Goal: Contribute content: Add original content to the website for others to see

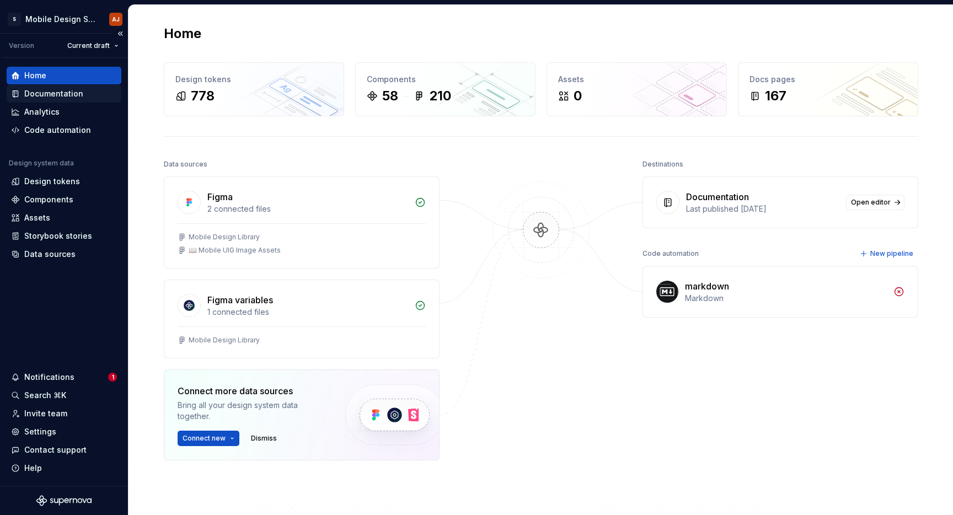
click at [58, 87] on div "Documentation" at bounding box center [64, 94] width 115 height 18
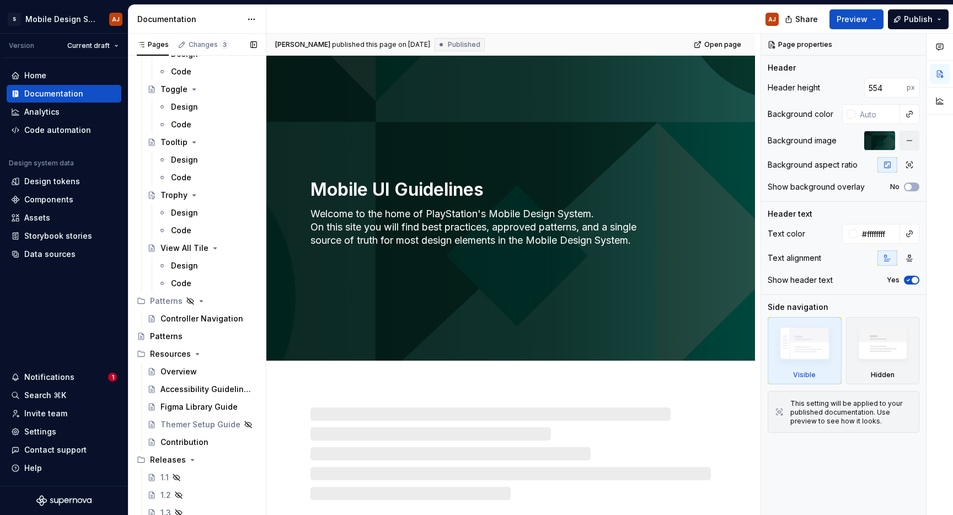
scroll to position [3392, 0]
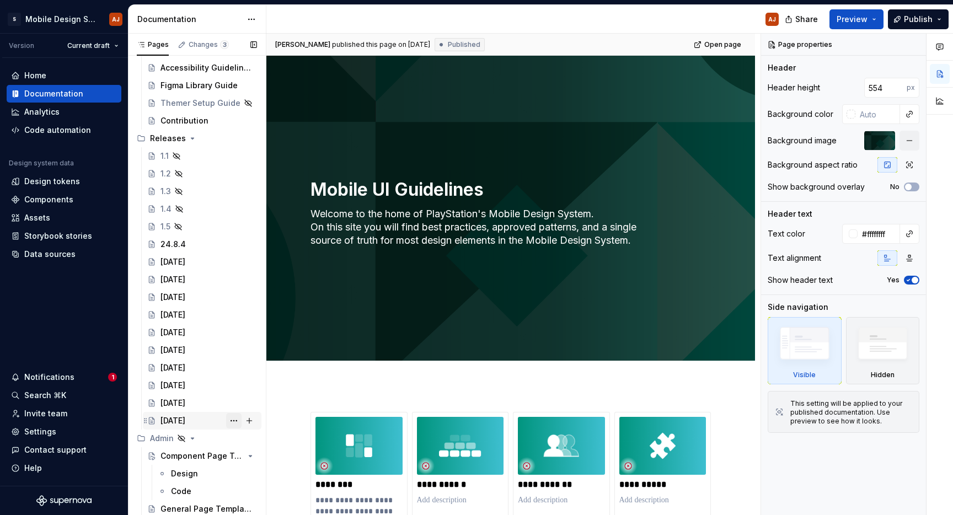
click at [226, 418] on button "Page tree" at bounding box center [233, 420] width 15 height 15
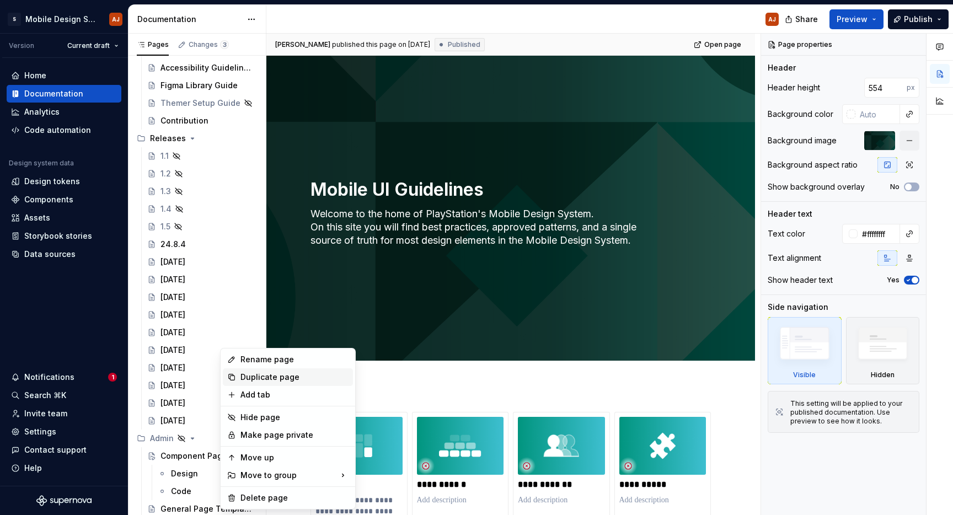
click at [290, 377] on div "Duplicate page" at bounding box center [294, 377] width 108 height 11
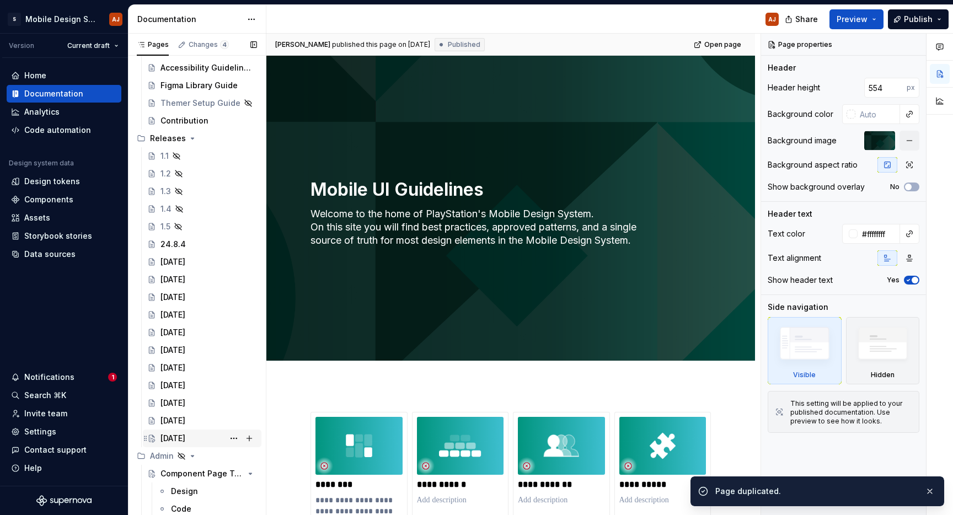
click at [185, 436] on div "[DATE]" at bounding box center [172, 438] width 25 height 11
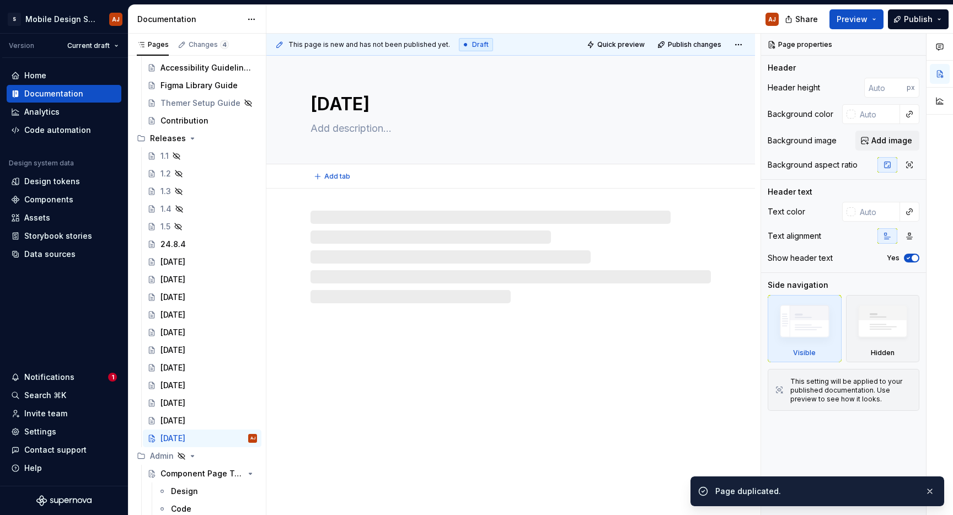
click at [354, 102] on textarea "[DATE]" at bounding box center [508, 104] width 400 height 26
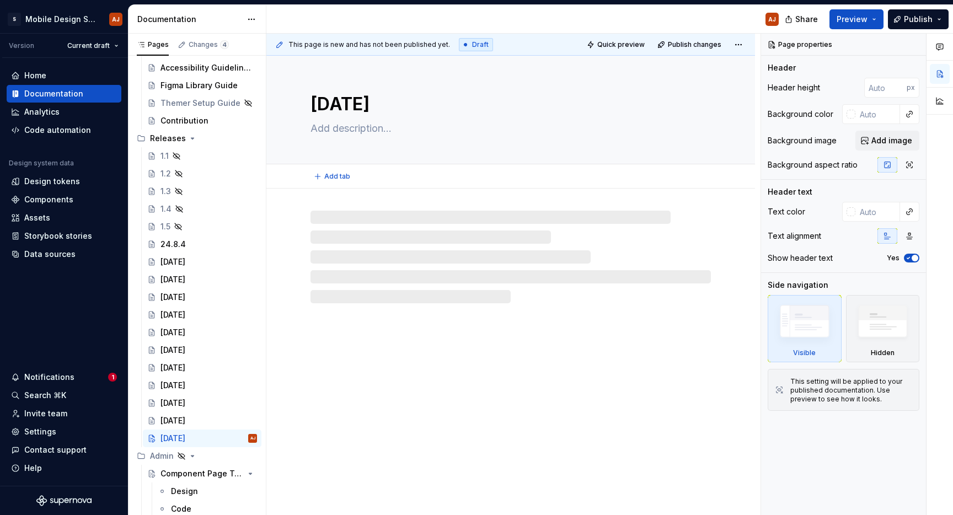
click at [334, 102] on textarea "[DATE]" at bounding box center [508, 104] width 400 height 26
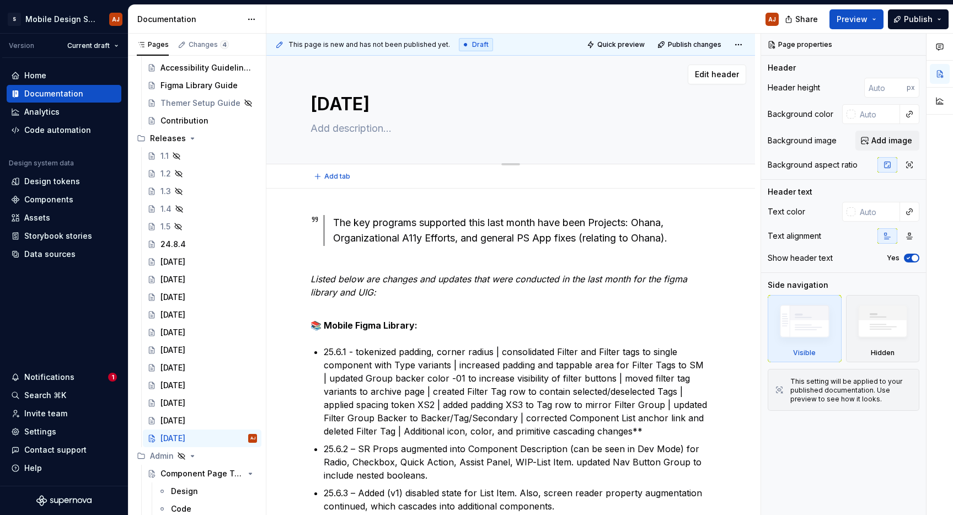
type textarea "*"
type textarea "J 2025"
type textarea "*"
type textarea "Ju 2025"
type textarea "*"
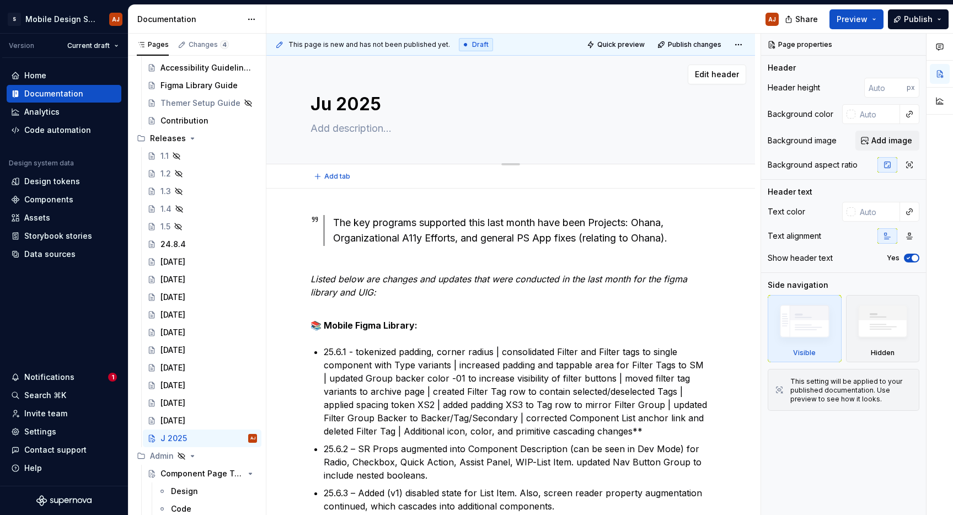
type textarea "[DATE]"
type textarea "*"
type textarea "[DATE]"
type textarea "*"
type textarea "[DATE]"
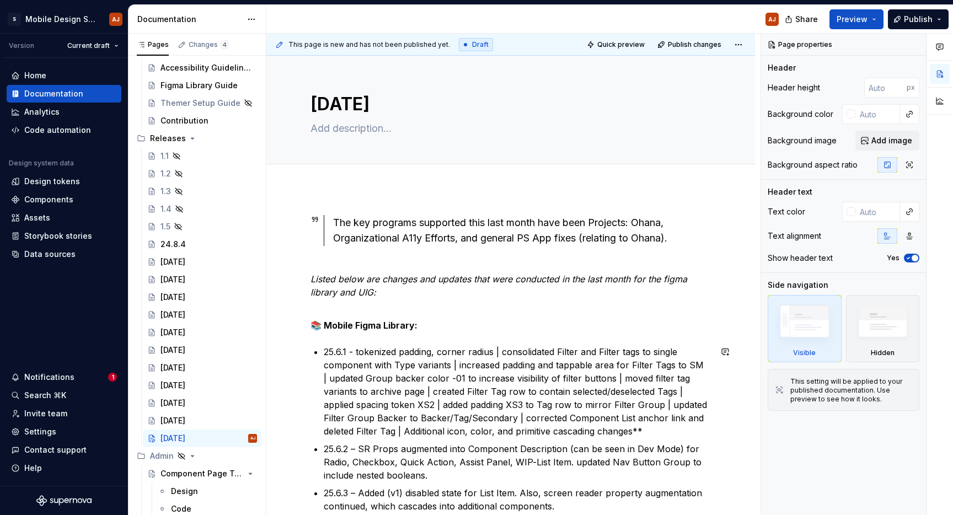
click at [398, 393] on p "25.6.1 - tokenized padding, corner radius | consolidated Filter and Filter tags…" at bounding box center [517, 391] width 387 height 93
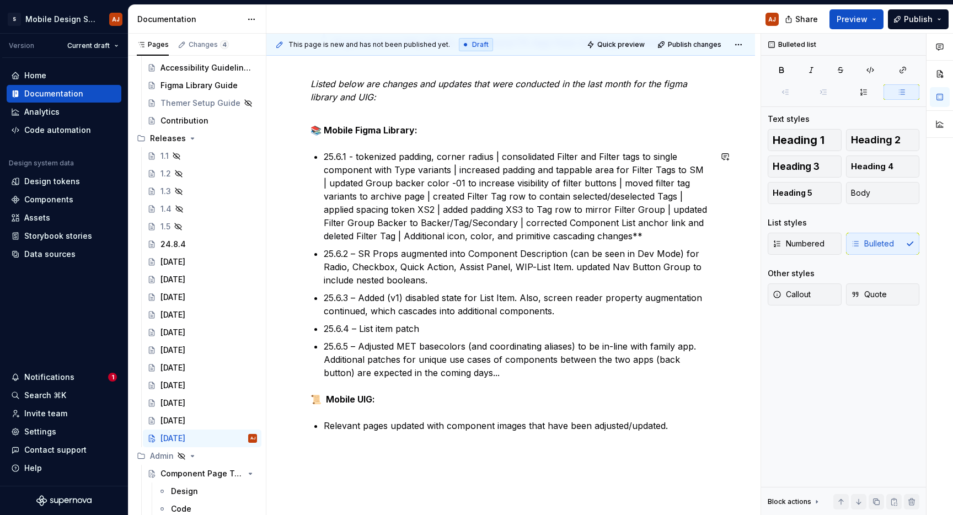
scroll to position [205, 0]
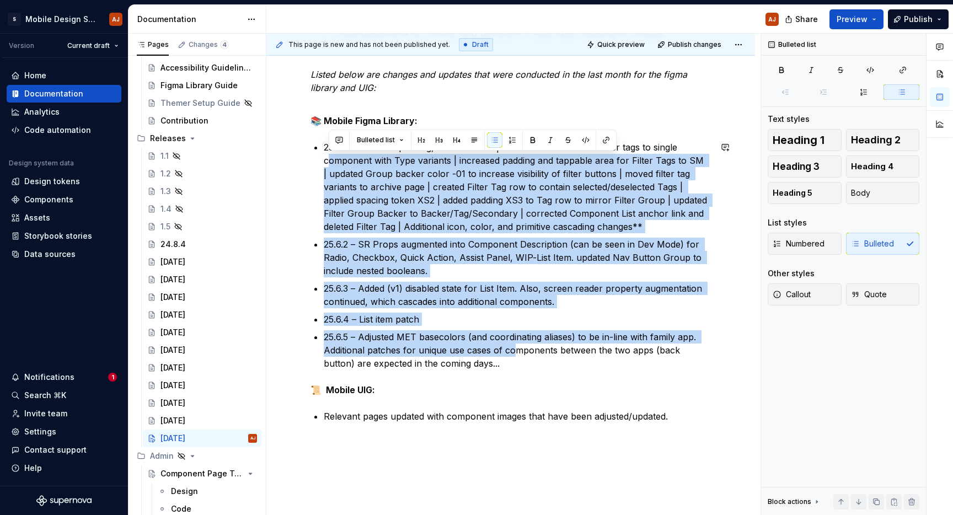
type textarea "*"
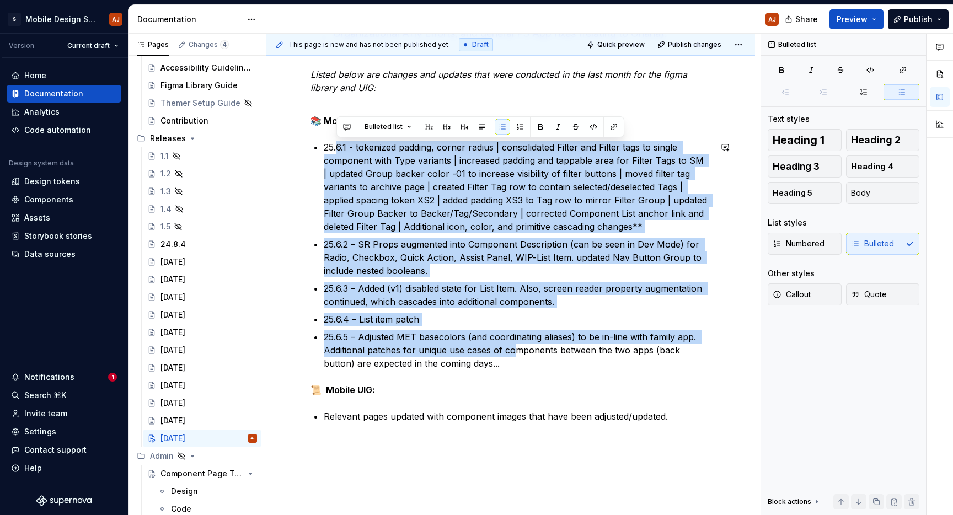
drag, startPoint x: 515, startPoint y: 355, endPoint x: 337, endPoint y: 148, distance: 272.6
click at [337, 148] on ul "25.6.1 - tokenized padding, corner radius | consolidated Filter and Filter tags…" at bounding box center [517, 255] width 387 height 229
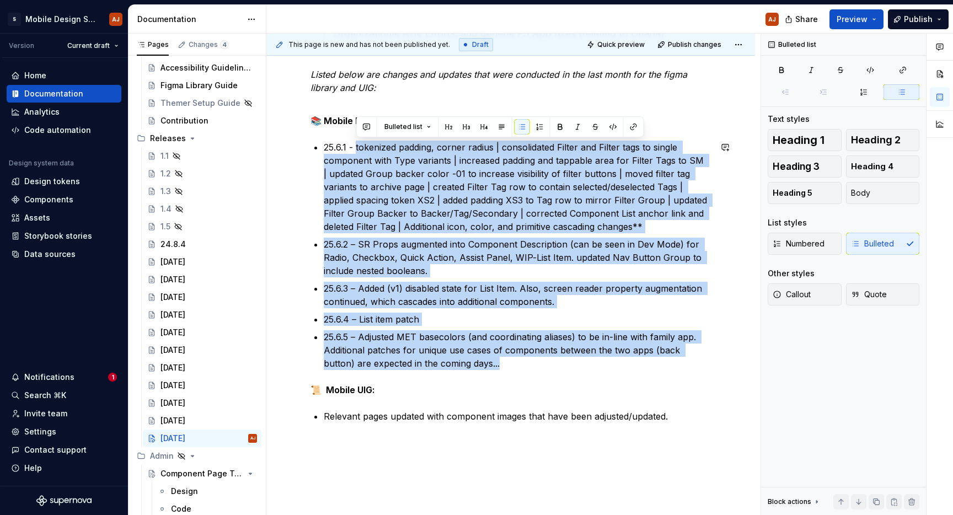
drag, startPoint x: 512, startPoint y: 369, endPoint x: 357, endPoint y: 146, distance: 271.1
click at [357, 146] on ul "25.6.1 - tokenized padding, corner radius | consolidated Filter and Filter tags…" at bounding box center [517, 255] width 387 height 229
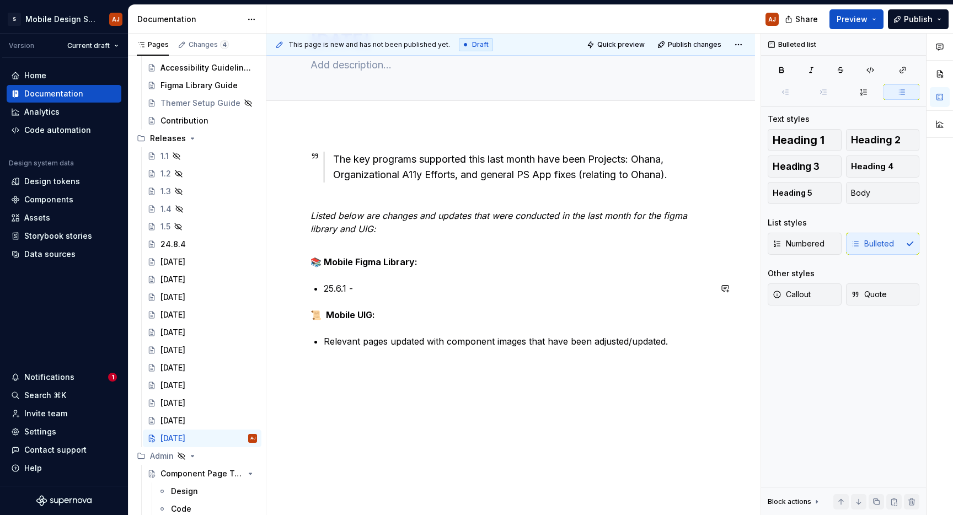
scroll to position [63, 0]
click at [341, 285] on p "25.6.1 - xxx" at bounding box center [517, 288] width 387 height 13
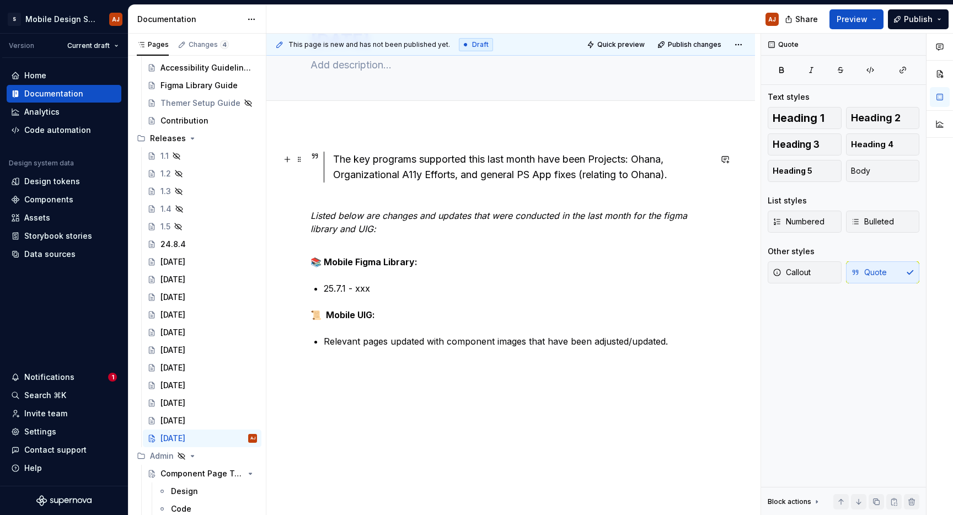
click at [672, 172] on div "The key programs supported this last month have been Projects: Ohana, Organizat…" at bounding box center [522, 167] width 378 height 31
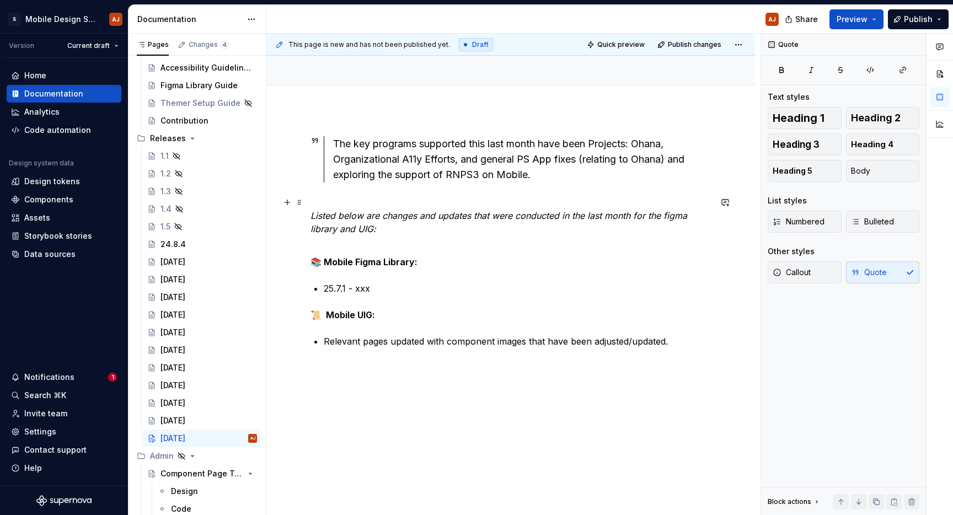
click at [462, 234] on p "Listed below are changes and updates that were conducted in the last month for …" at bounding box center [511, 222] width 400 height 53
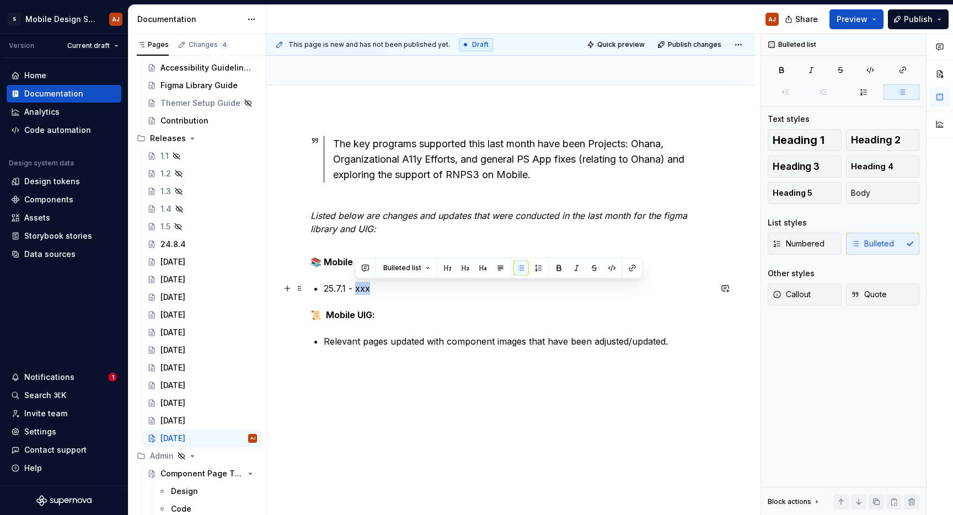
drag, startPoint x: 388, startPoint y: 290, endPoint x: 356, endPoint y: 287, distance: 32.1
click at [356, 287] on p "25.7.1 - xxx" at bounding box center [517, 288] width 387 height 13
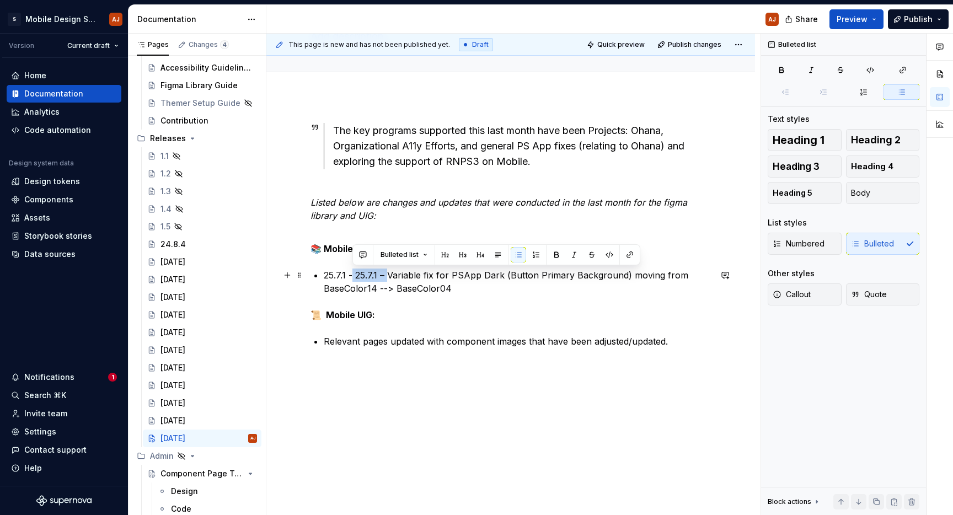
drag, startPoint x: 386, startPoint y: 274, endPoint x: 353, endPoint y: 276, distance: 33.1
click at [353, 276] on p "25.7.1 - 25.7.1 – Variable fix for PSApp Dark (Button Primary Background) movin…" at bounding box center [517, 282] width 387 height 26
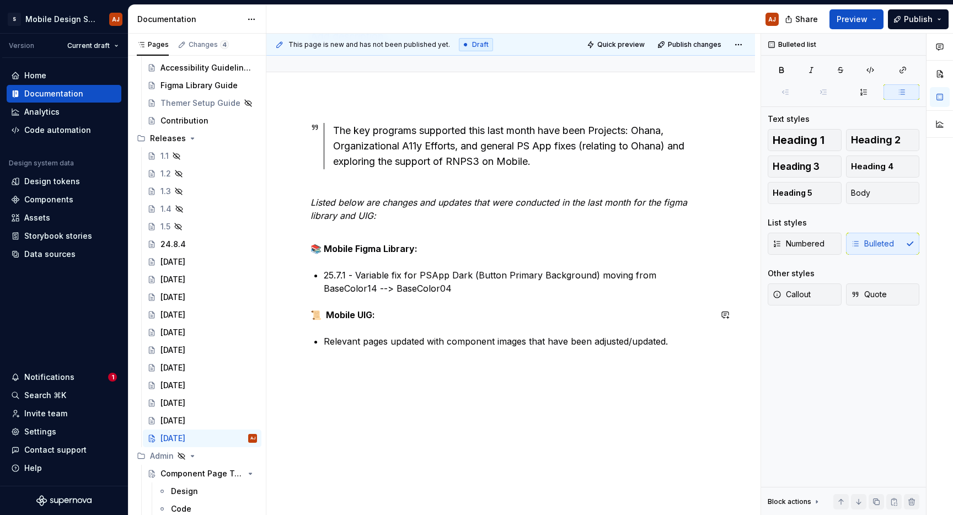
click at [517, 333] on div "The key programs supported this last month have been Projects: Ohana, Organizat…" at bounding box center [511, 235] width 400 height 225
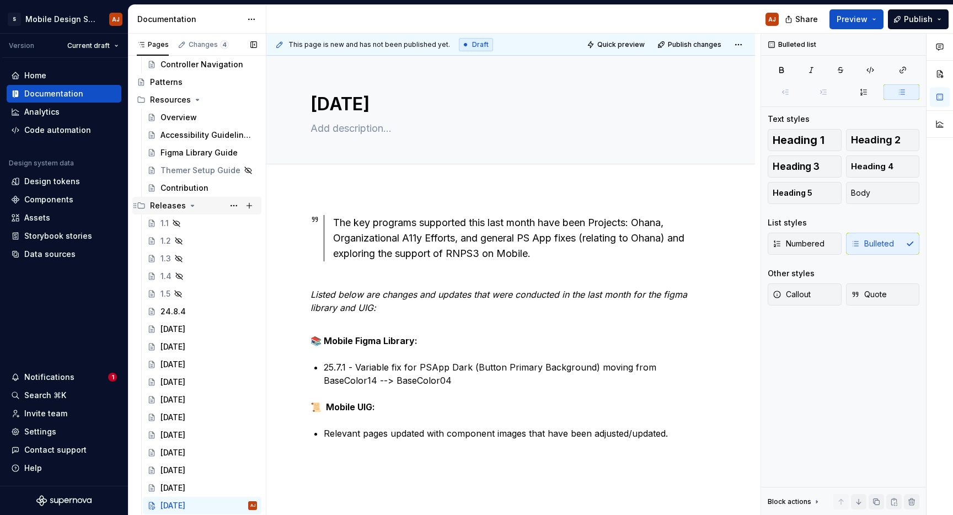
click at [153, 207] on div "Releases" at bounding box center [168, 205] width 36 height 11
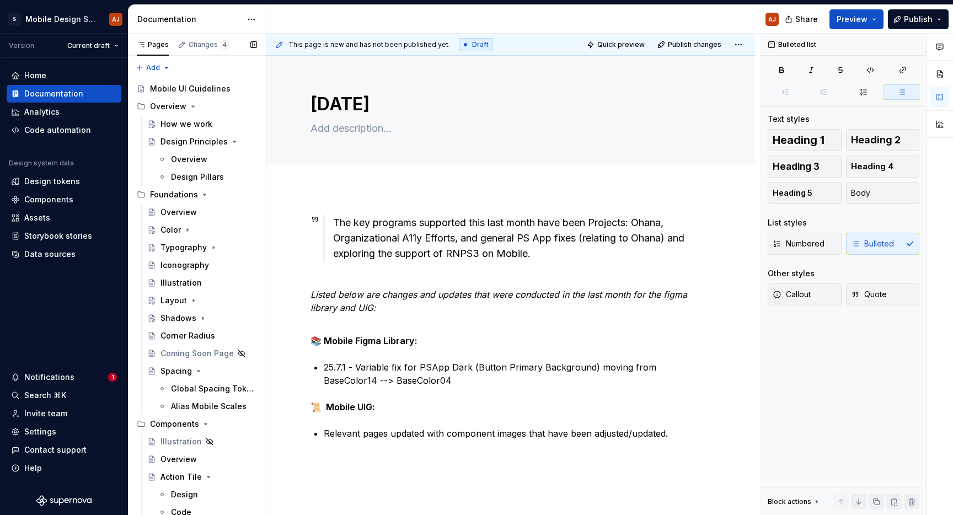
click at [192, 92] on div "Mobile UI Guidelines" at bounding box center [190, 88] width 81 height 11
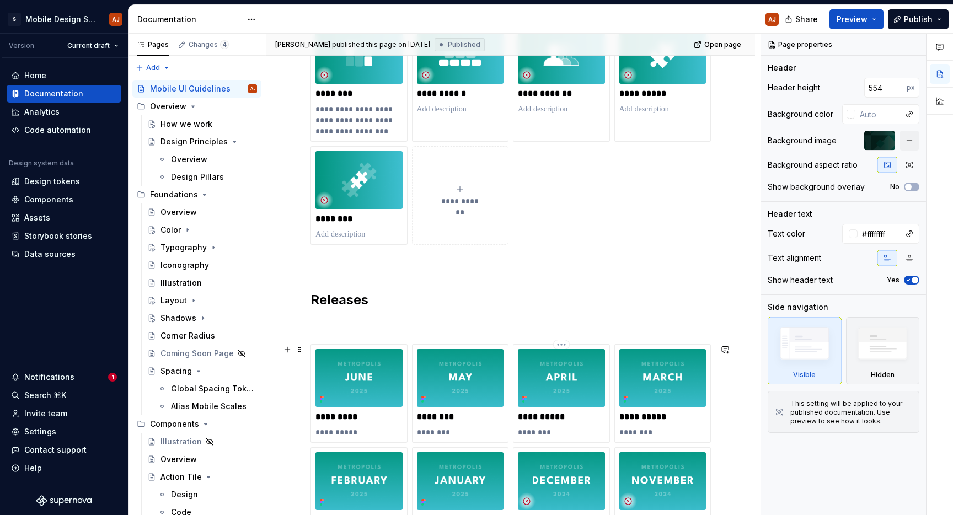
scroll to position [543, 0]
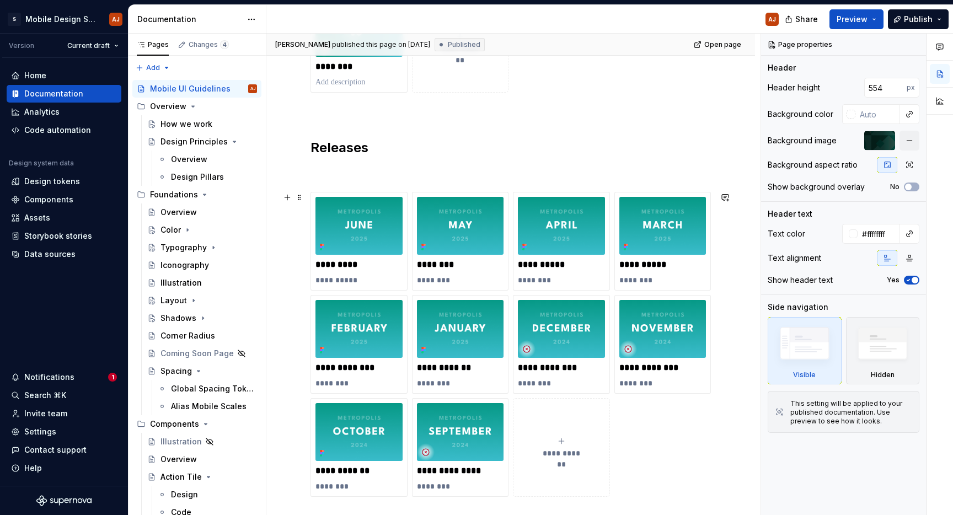
click at [554, 430] on button "**********" at bounding box center [561, 447] width 97 height 99
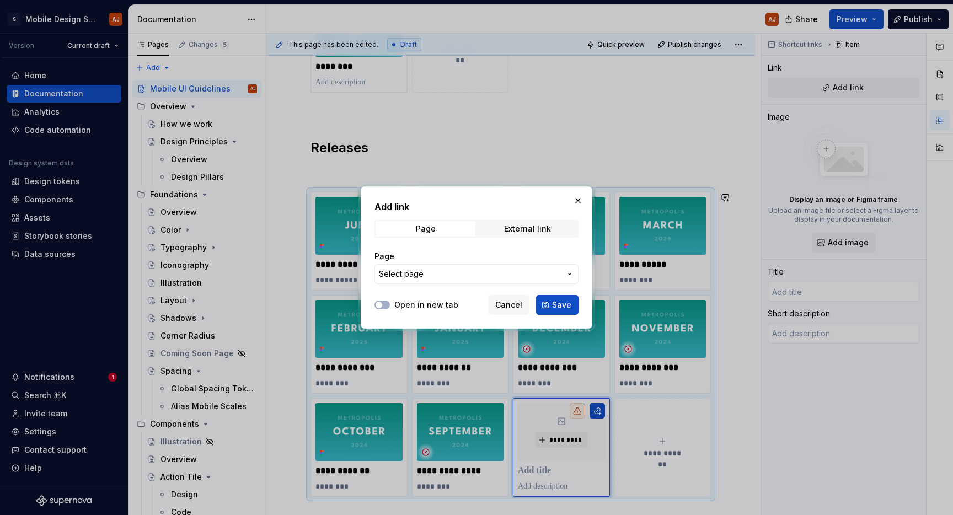
click at [514, 264] on div "Page Select page" at bounding box center [476, 267] width 204 height 33
click at [514, 266] on button "Select page" at bounding box center [476, 274] width 204 height 20
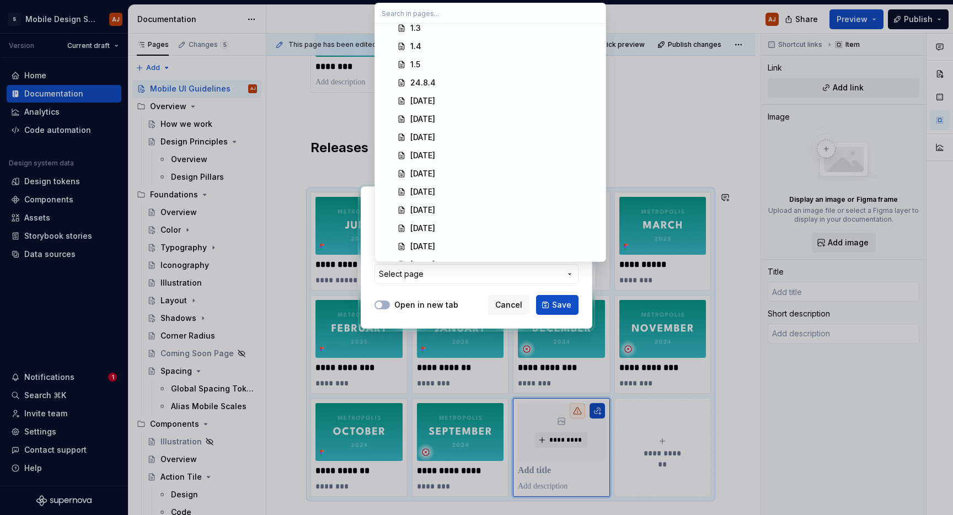
scroll to position [4080, 0]
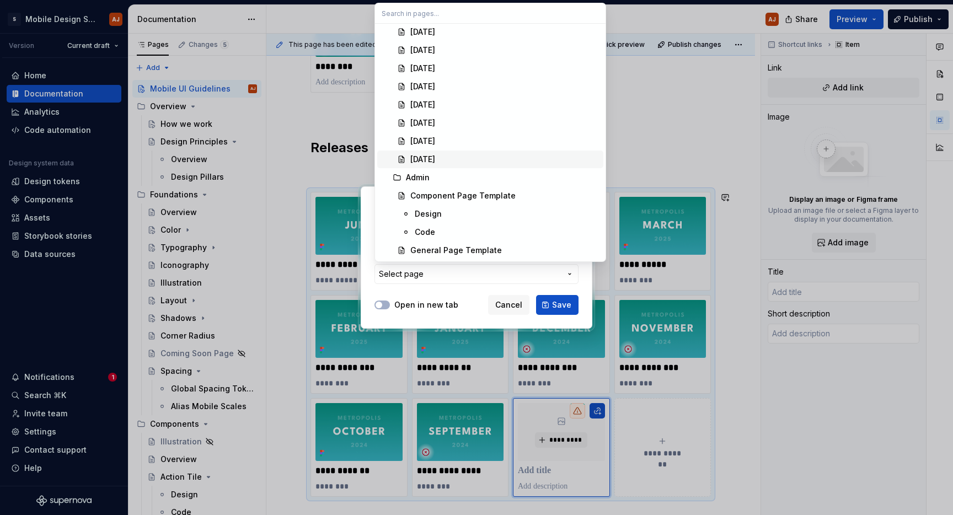
click at [510, 156] on div "[DATE]" at bounding box center [504, 159] width 189 height 11
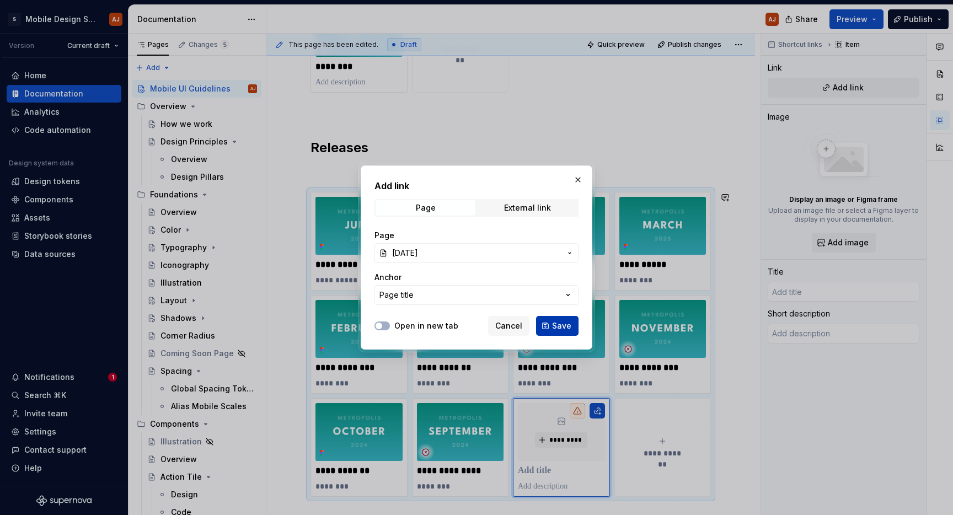
click at [554, 325] on span "Save" at bounding box center [561, 325] width 19 height 11
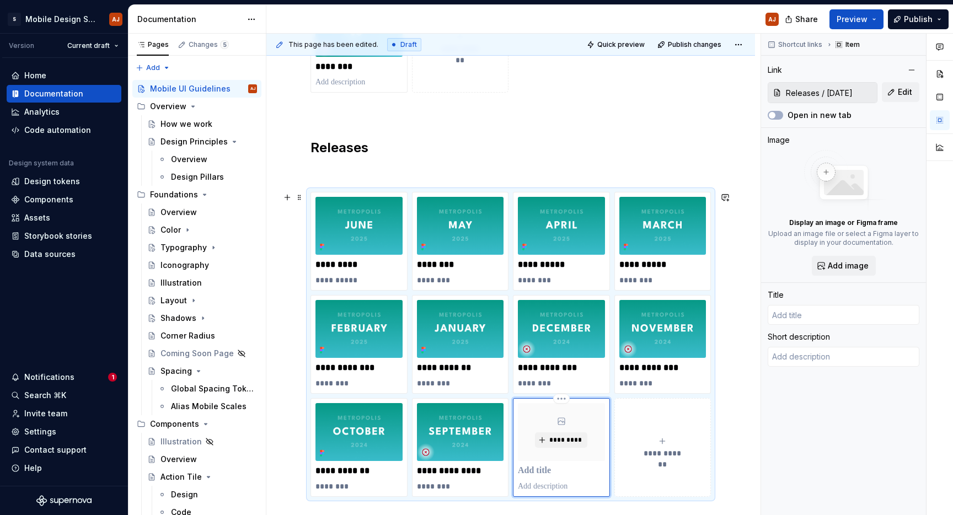
click at [603, 474] on p at bounding box center [561, 470] width 87 height 11
type textarea "*"
type input "[DATE]"
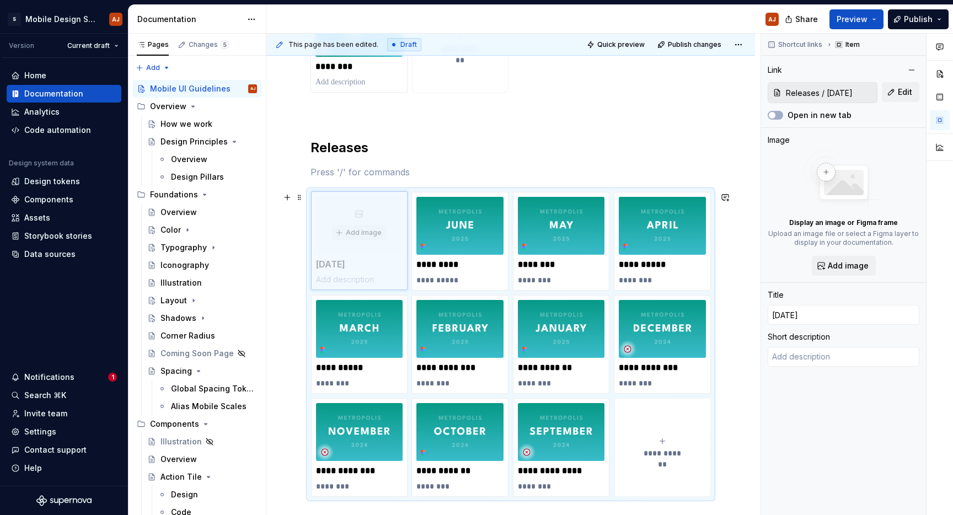
drag, startPoint x: 567, startPoint y: 403, endPoint x: 368, endPoint y: 223, distance: 268.3
click at [367, 223] on body "S Mobile Design System AJ Version Current draft Home Documentation Analytics Co…" at bounding box center [476, 257] width 953 height 515
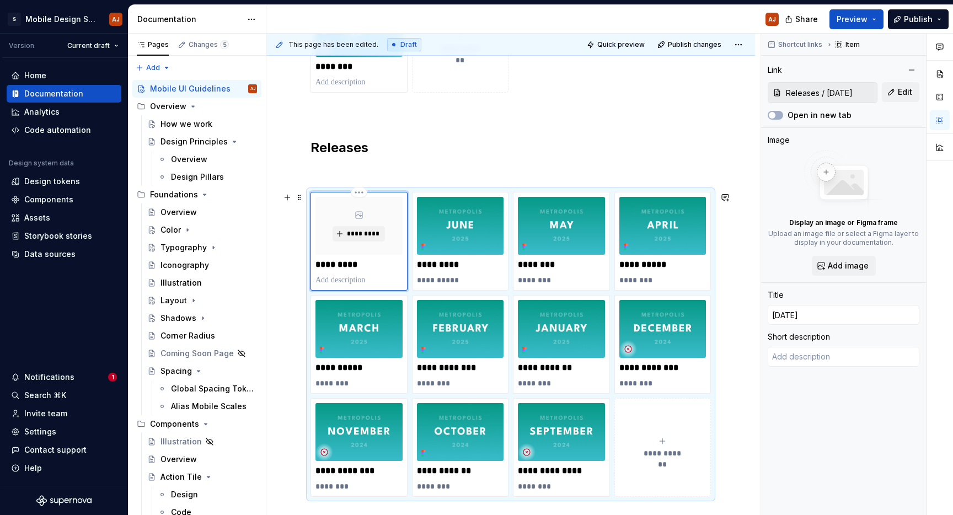
click at [355, 282] on p at bounding box center [358, 280] width 87 height 11
type textarea "*"
type textarea "07"
type textarea "*"
type textarea "07."
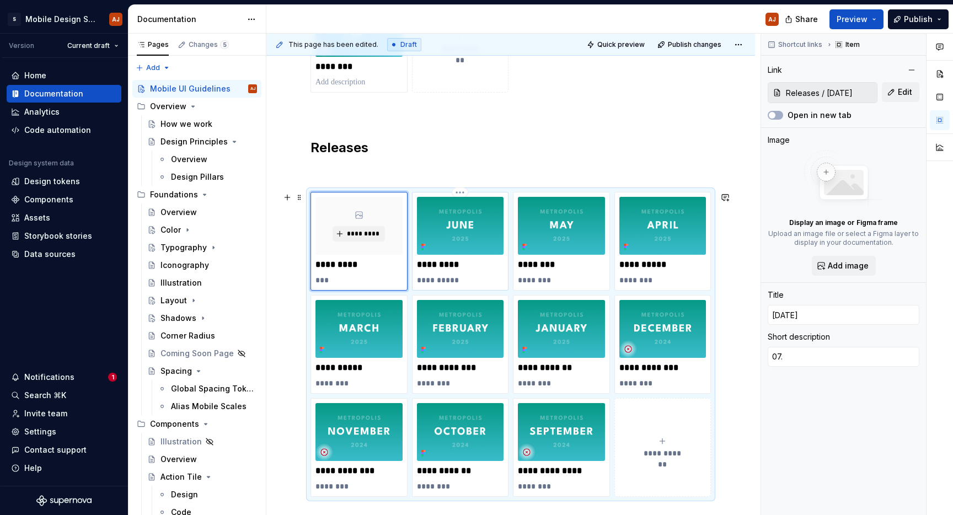
type textarea "*"
type textarea "07"
type textarea "*"
type textarea "07/"
type textarea "*"
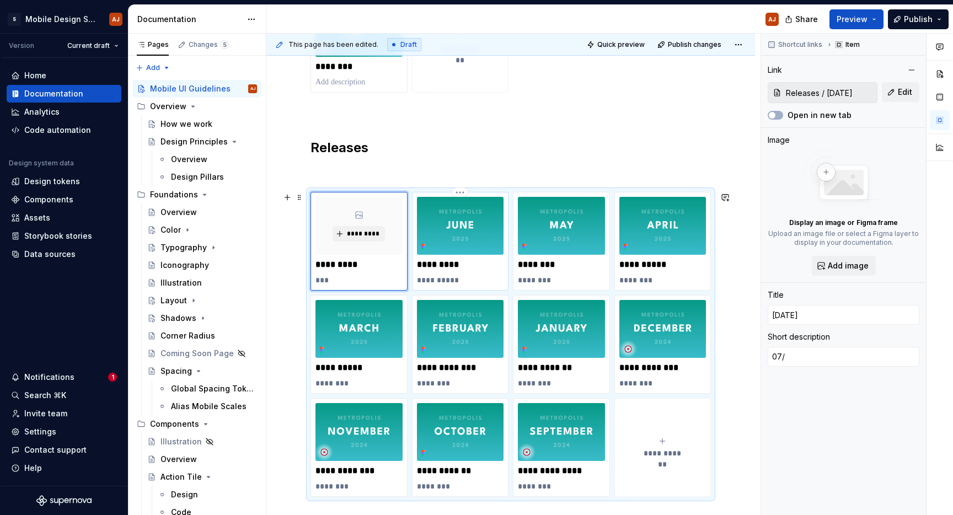
type textarea "07/3"
type textarea "*"
type textarea "07/31"
type textarea "*"
type textarea "07/31/"
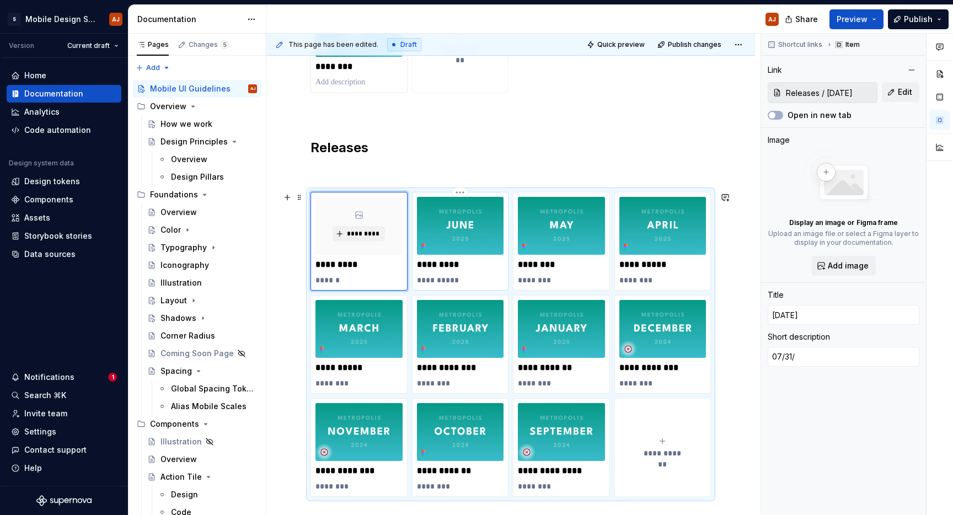
type textarea "*"
type textarea "07/31/2"
type textarea "*"
type textarea "[DATE]"
type textarea "*"
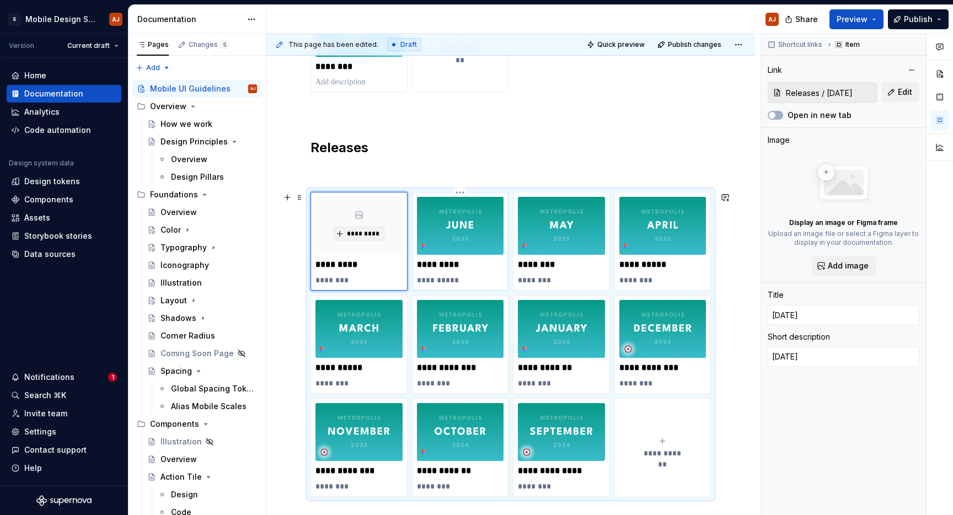
type textarea "07/31/202"
type textarea "*"
type textarea "[DATE]"
click at [357, 232] on span "*********" at bounding box center [363, 233] width 34 height 9
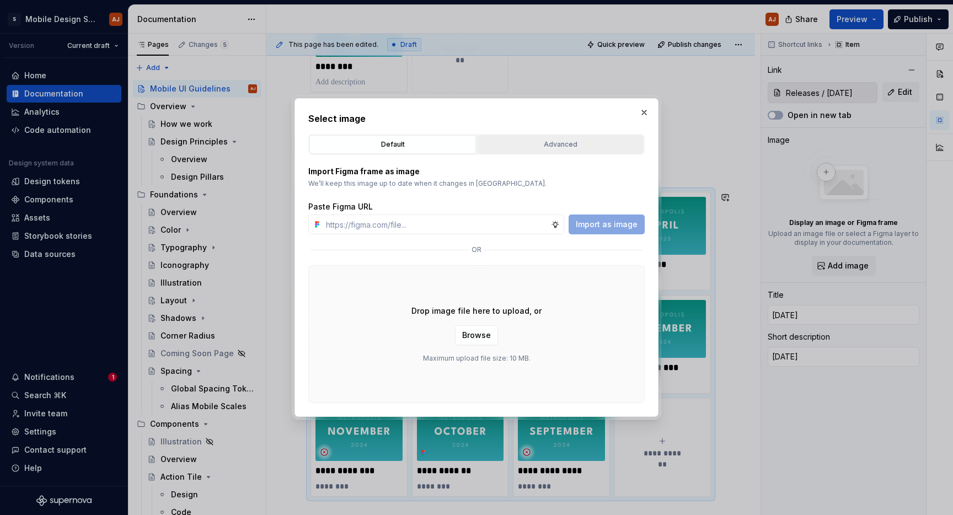
click at [590, 147] on div "Advanced" at bounding box center [560, 144] width 159 height 11
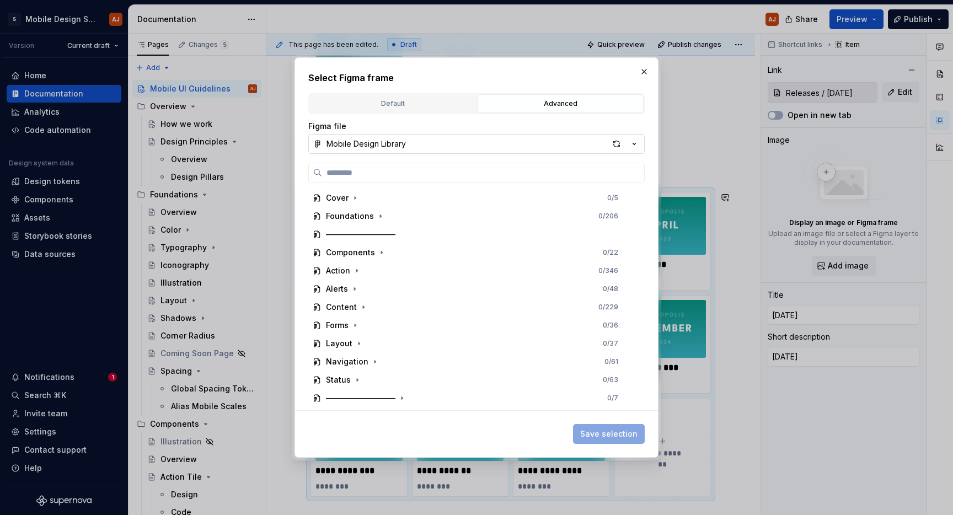
click at [558, 143] on button "Mobile Design Library" at bounding box center [476, 144] width 336 height 20
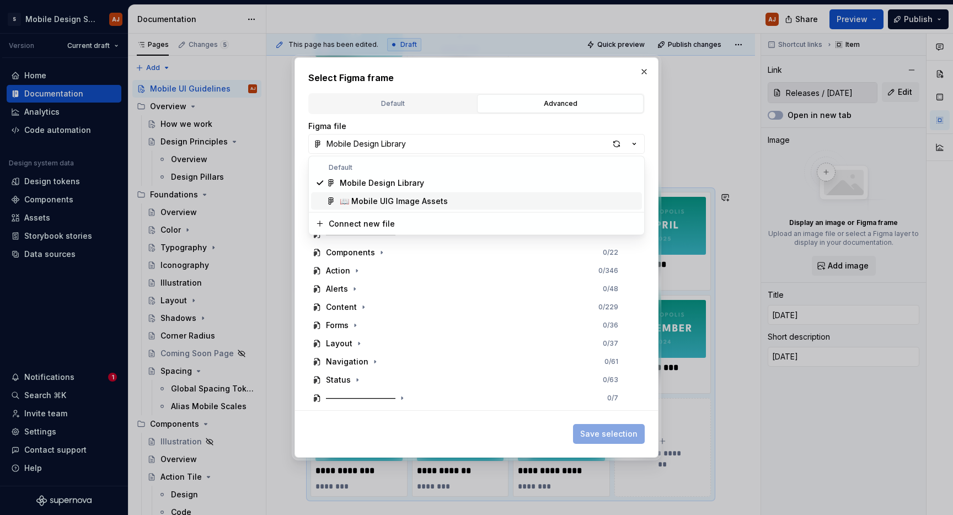
click at [469, 199] on div "📖 Mobile UIG Image Assets" at bounding box center [489, 201] width 298 height 11
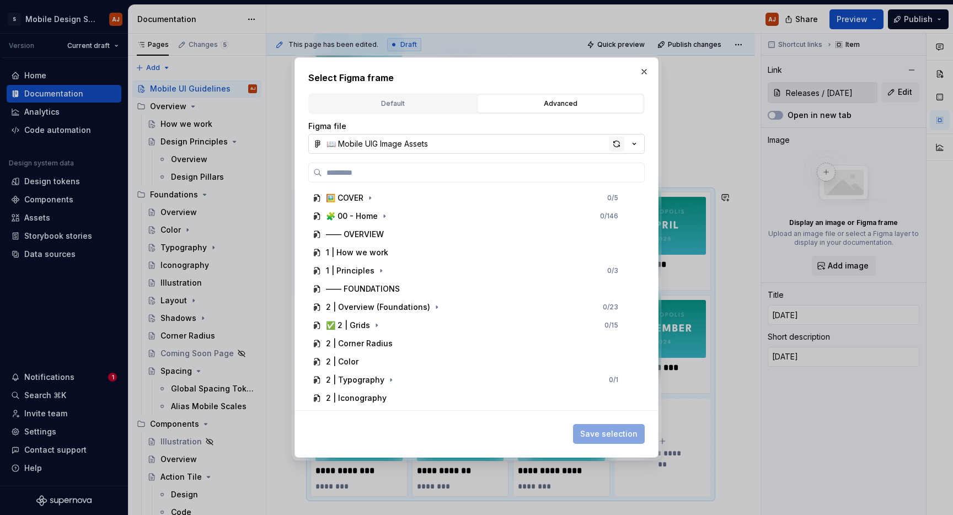
click at [617, 139] on div "button" at bounding box center [616, 143] width 15 height 15
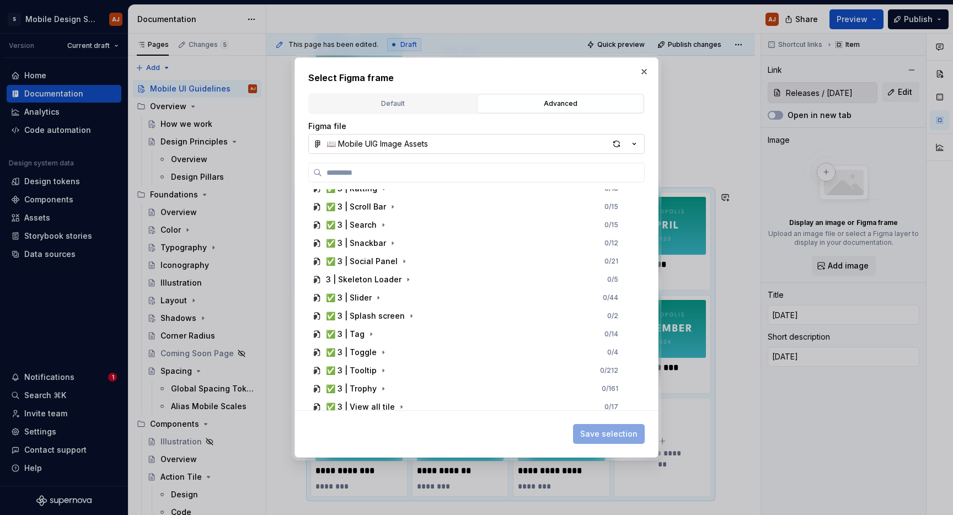
scroll to position [1198, 0]
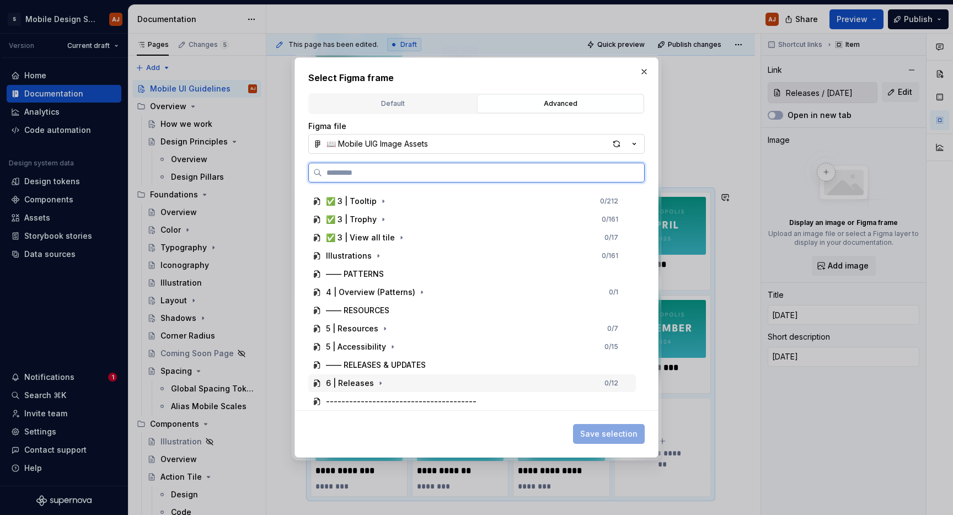
click at [370, 382] on div "6 | Releases" at bounding box center [350, 383] width 48 height 11
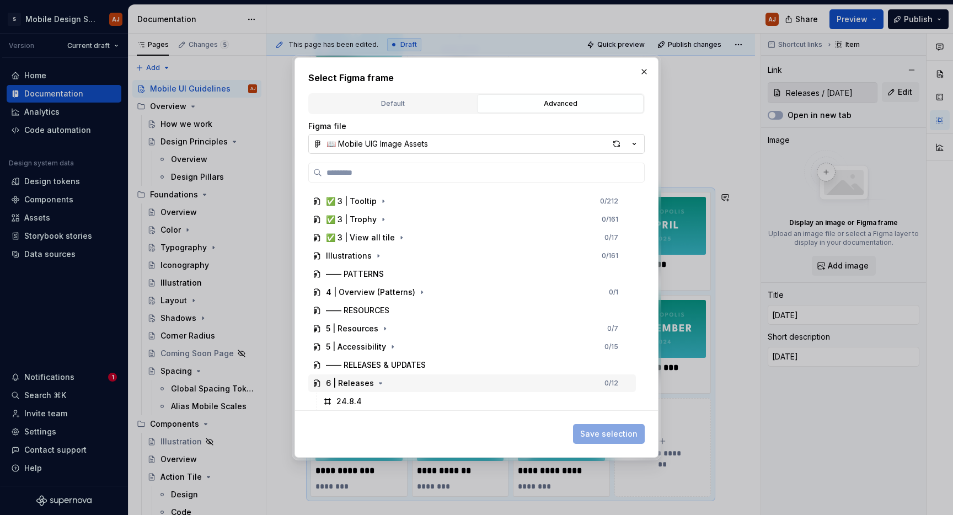
scroll to position [1416, 0]
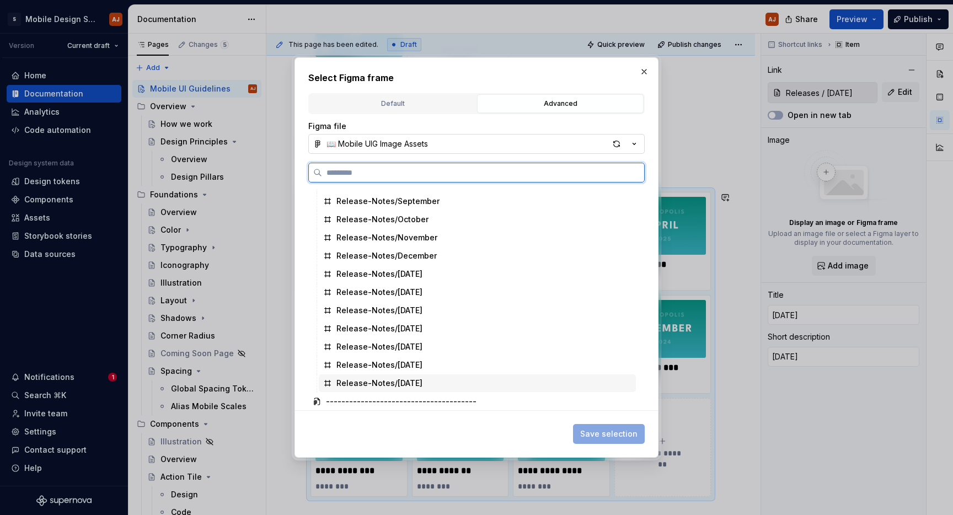
click at [399, 378] on div "Release-Notes/[DATE]" at bounding box center [379, 383] width 86 height 11
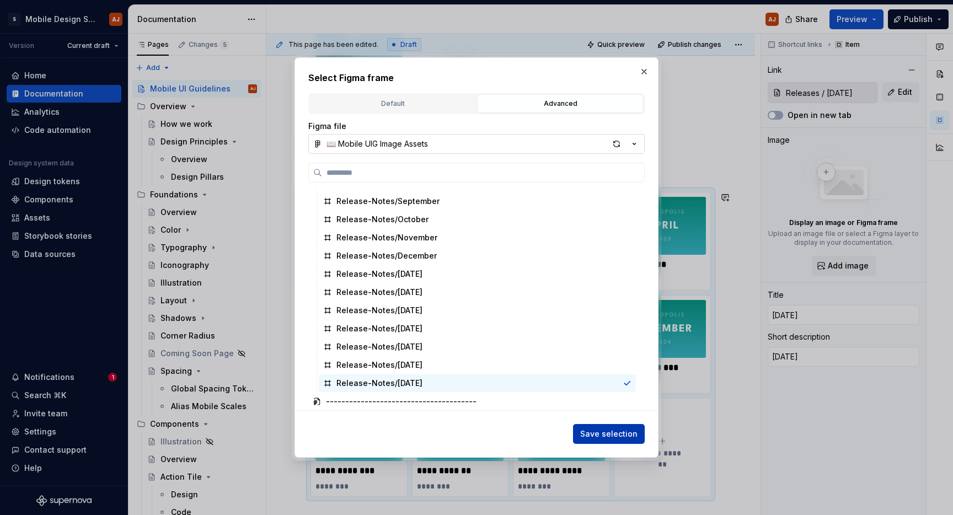
click at [620, 434] on span "Save selection" at bounding box center [608, 434] width 57 height 11
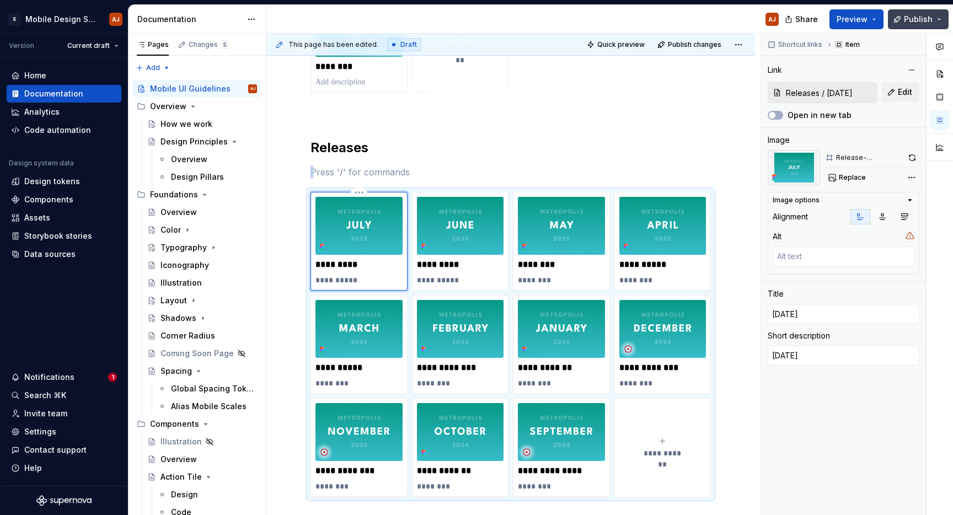
click at [946, 24] on button "Publish" at bounding box center [918, 19] width 61 height 20
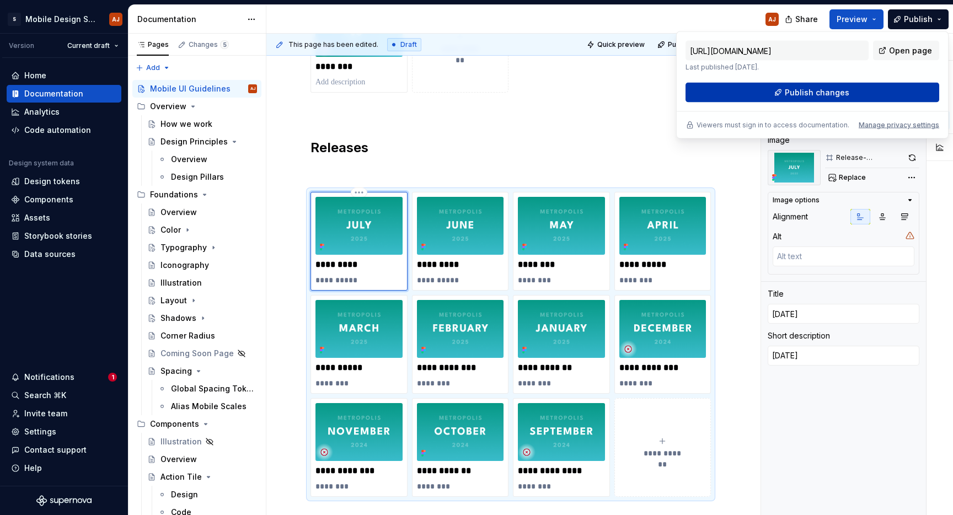
click at [861, 97] on button "Publish changes" at bounding box center [813, 93] width 254 height 20
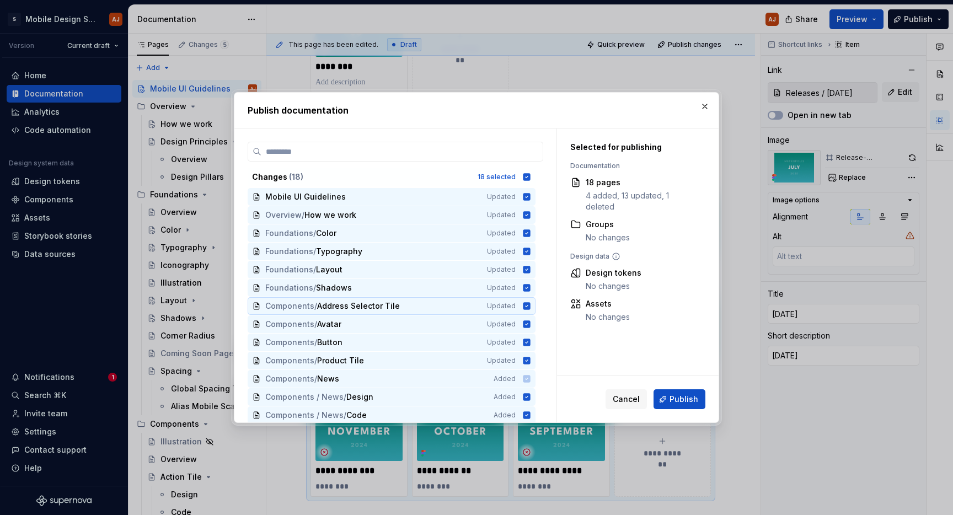
scroll to position [93, 0]
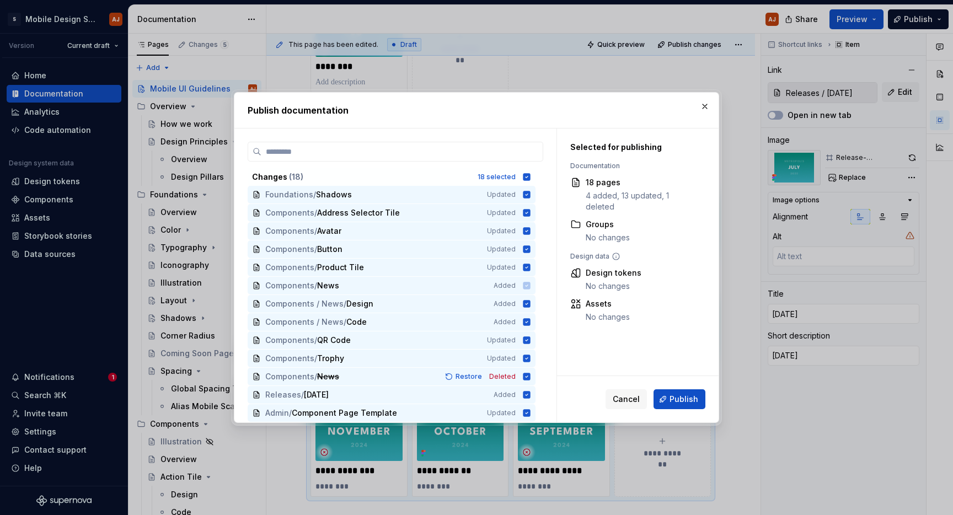
click at [678, 403] on span "Publish" at bounding box center [684, 399] width 29 height 11
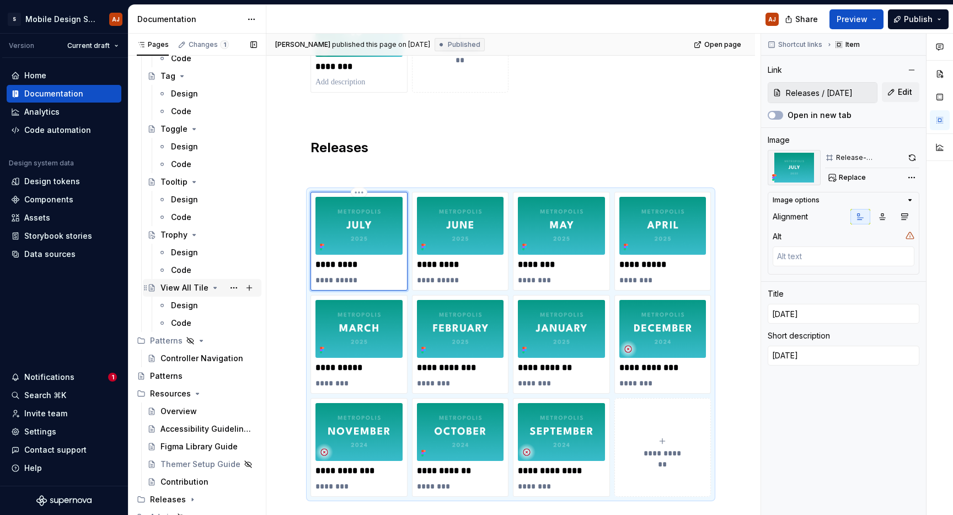
scroll to position [3110, 0]
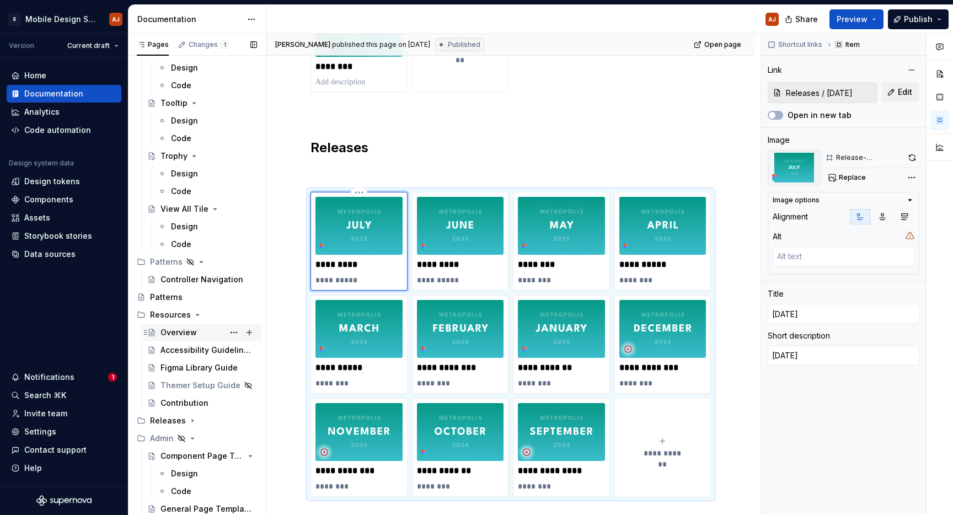
click at [192, 419] on icon "Page tree" at bounding box center [192, 420] width 9 height 9
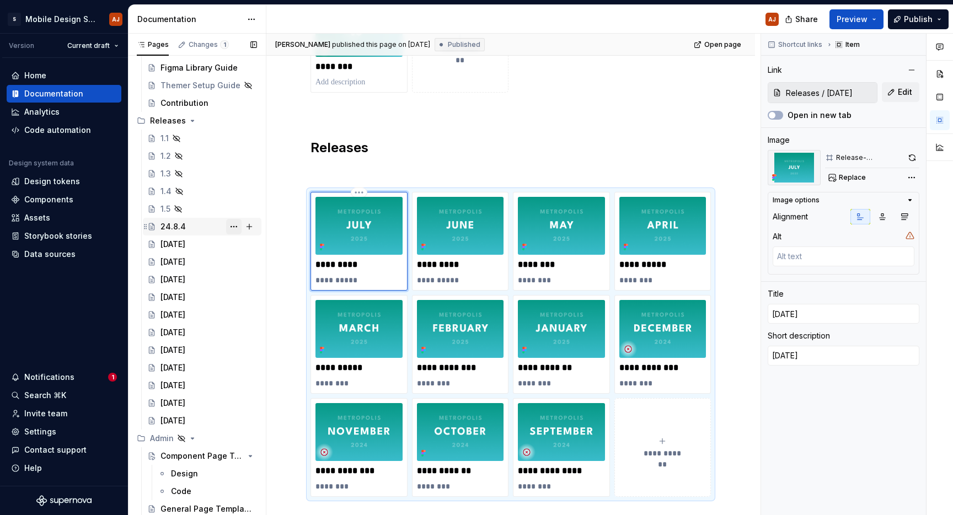
click at [232, 226] on button "Page tree" at bounding box center [233, 226] width 15 height 15
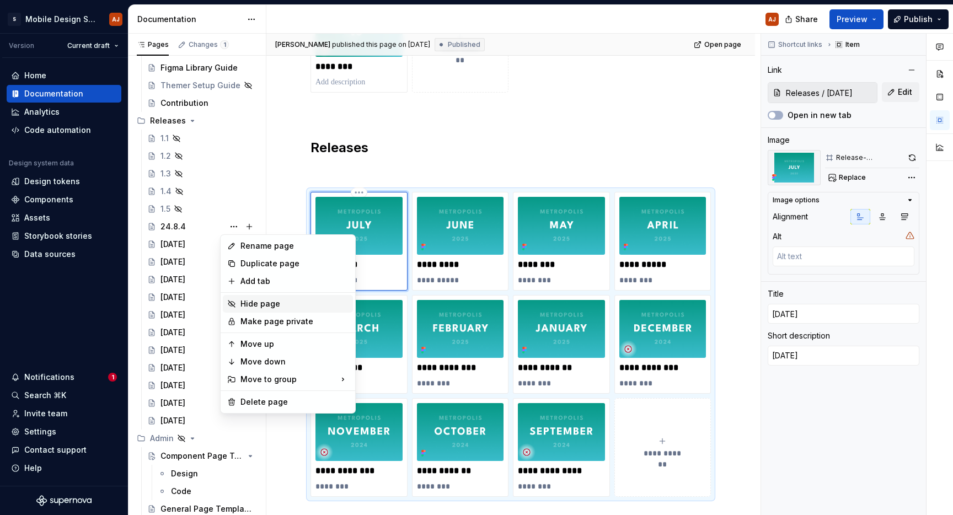
click at [265, 308] on div "Hide page" at bounding box center [294, 303] width 108 height 11
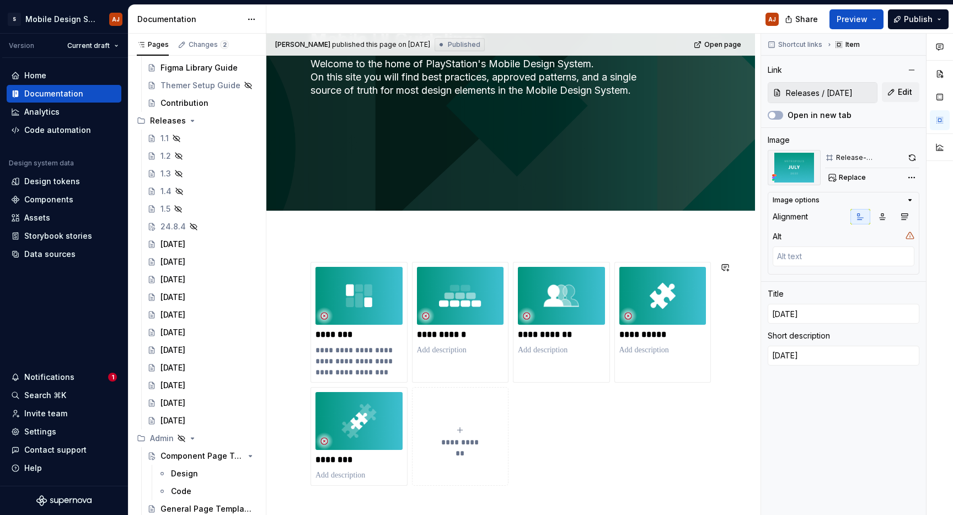
scroll to position [0, 0]
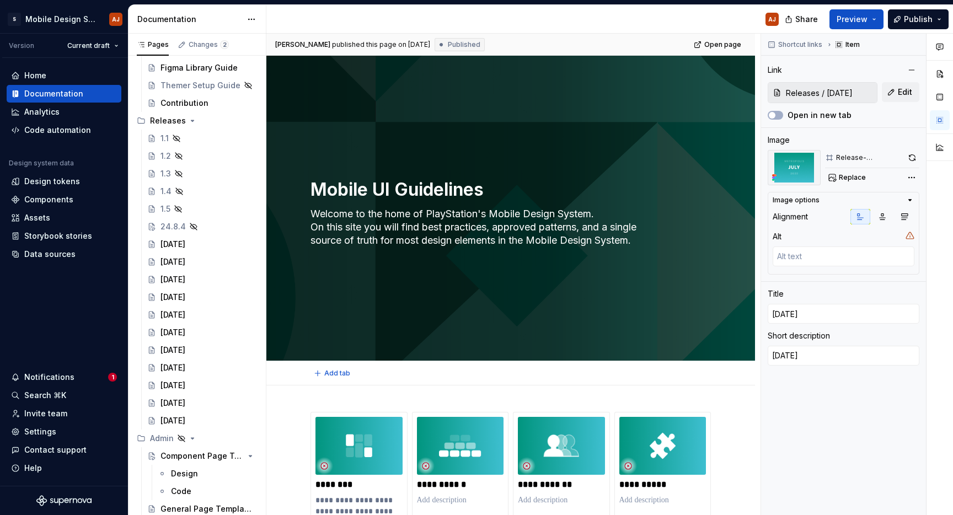
type textarea "*"
